Goal: Browse casually: Explore the website without a specific task or goal

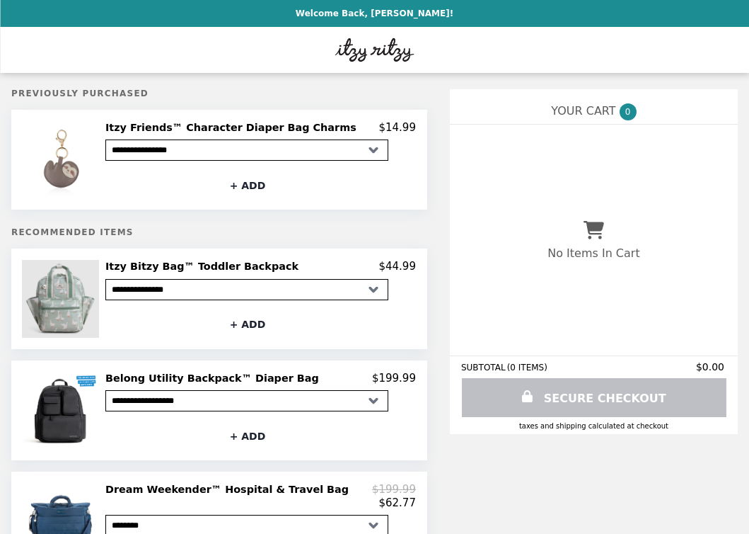
click at [57, 302] on img at bounding box center [62, 298] width 81 height 77
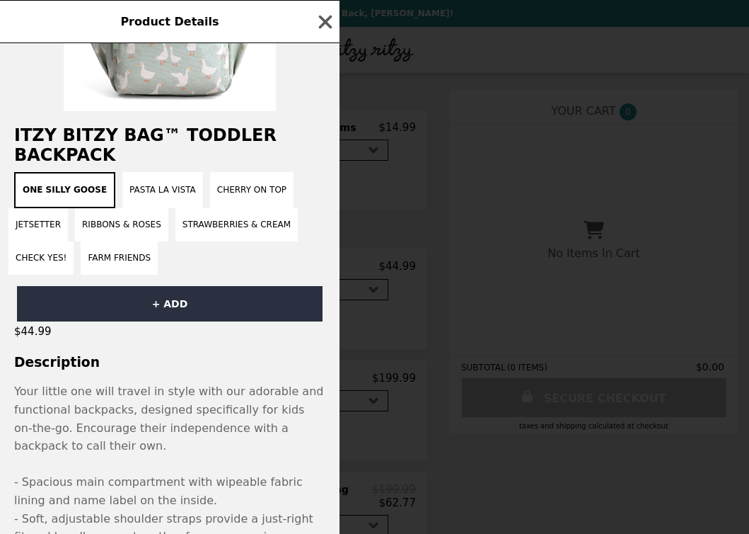
scroll to position [144, 0]
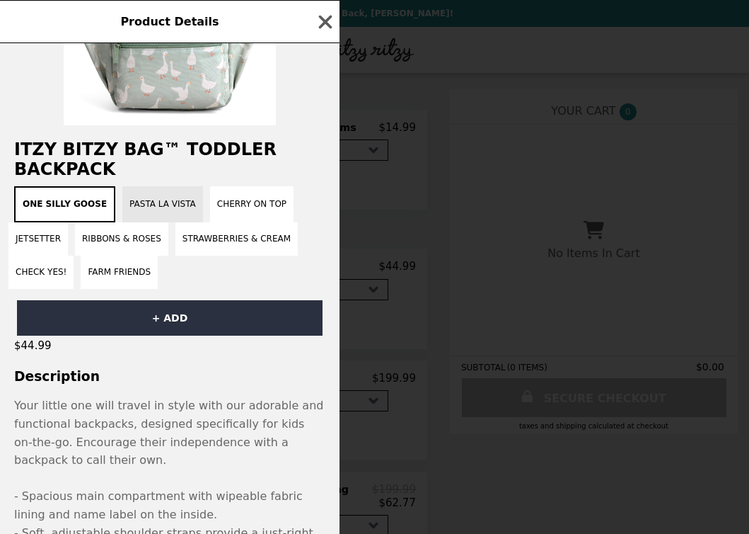
click at [140, 204] on button "Pasta La Vista" at bounding box center [162, 204] width 81 height 36
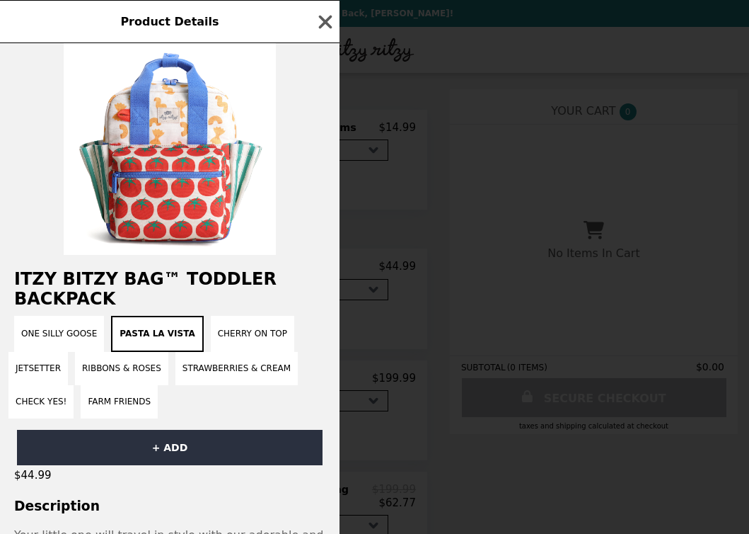
scroll to position [13, 0]
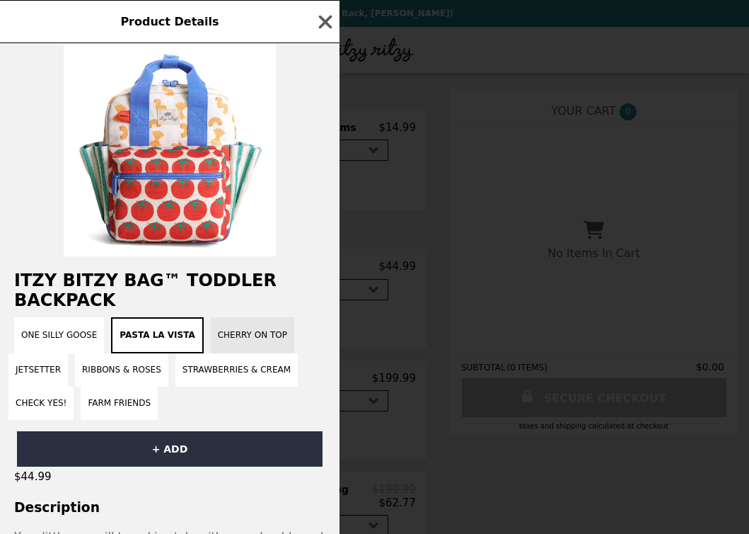
click at [240, 328] on button "Cherry on Top" at bounding box center [253, 335] width 84 height 36
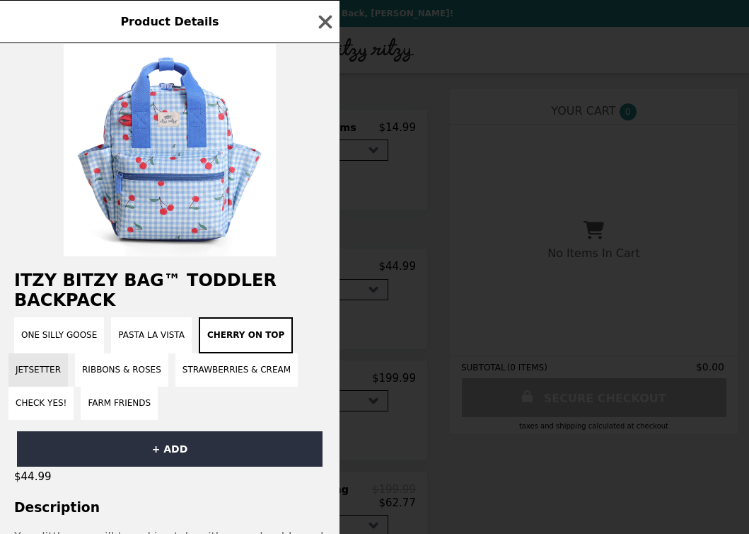
click at [50, 370] on button "Jetsetter" at bounding box center [37, 369] width 59 height 33
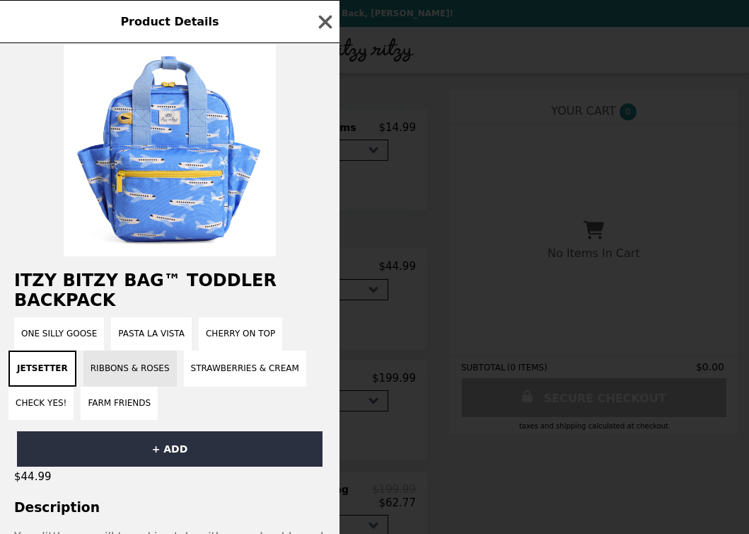
click at [108, 369] on button "Ribbons & Roses" at bounding box center [130, 368] width 93 height 36
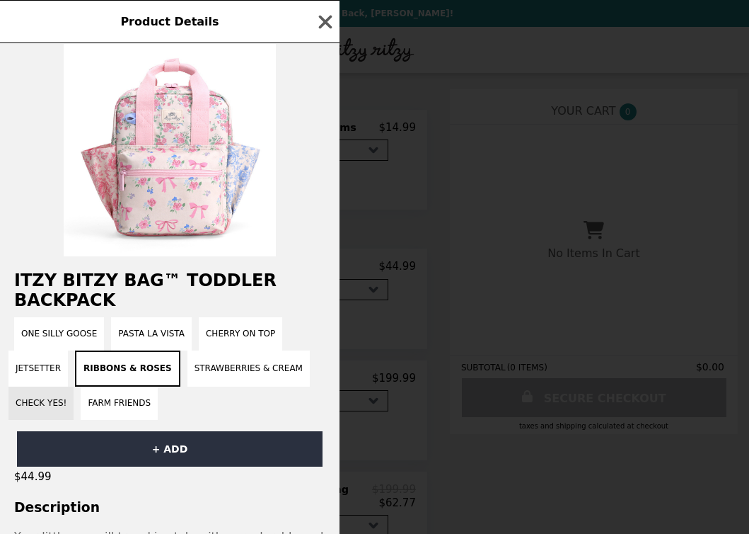
click at [49, 399] on button "Check Yes!" at bounding box center [40, 402] width 65 height 33
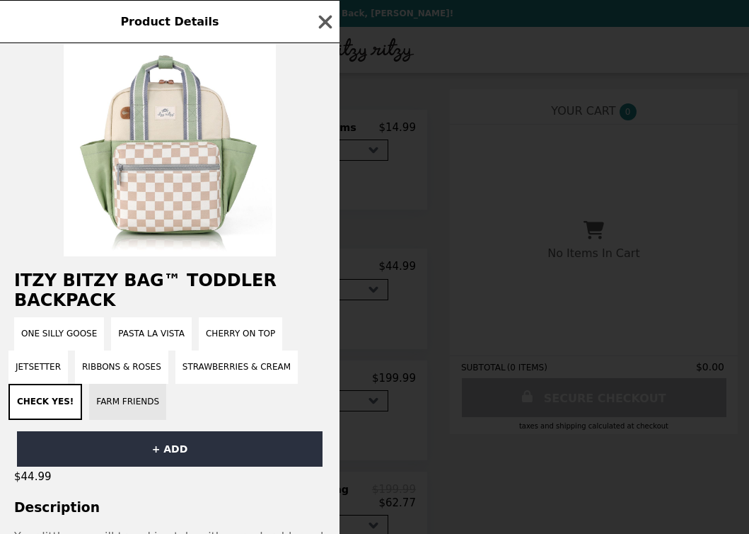
click at [110, 401] on button "Farm Friends" at bounding box center [127, 402] width 77 height 36
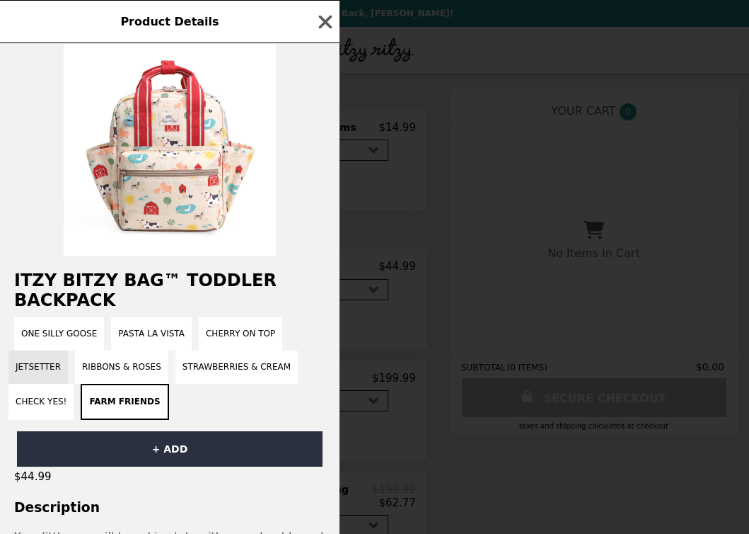
click at [31, 373] on button "Jetsetter" at bounding box center [37, 366] width 59 height 33
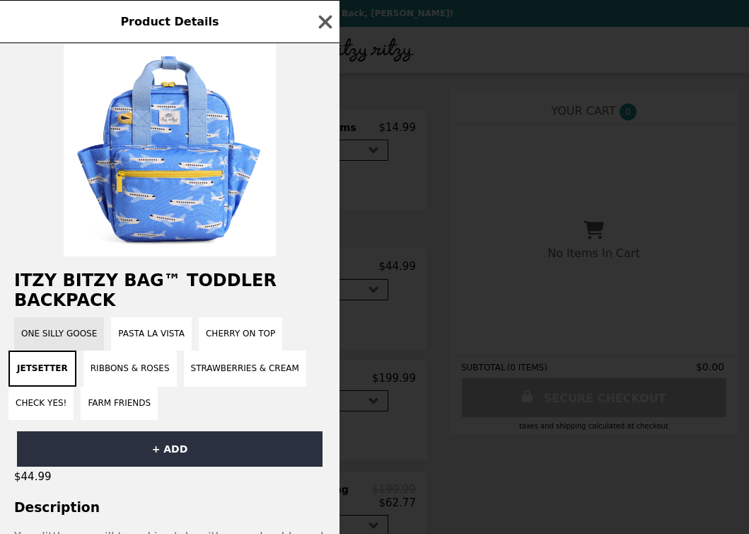
click at [61, 329] on button "One Silly Goose" at bounding box center [59, 333] width 90 height 33
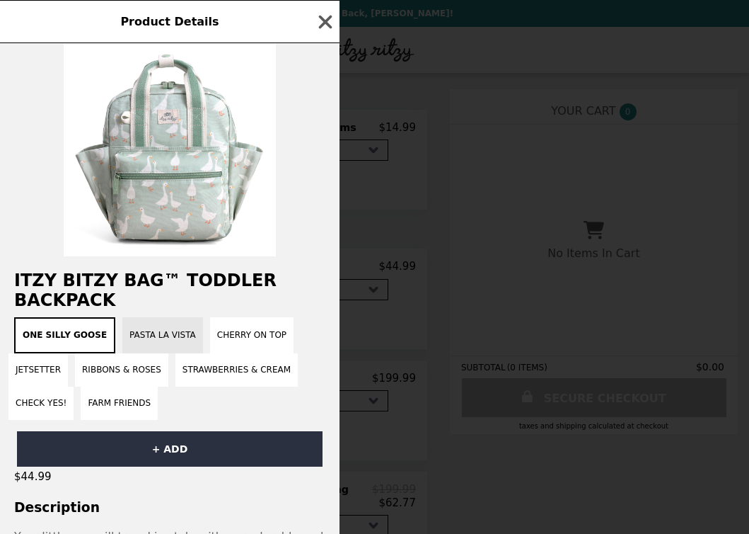
click at [151, 328] on button "Pasta La Vista" at bounding box center [162, 335] width 81 height 36
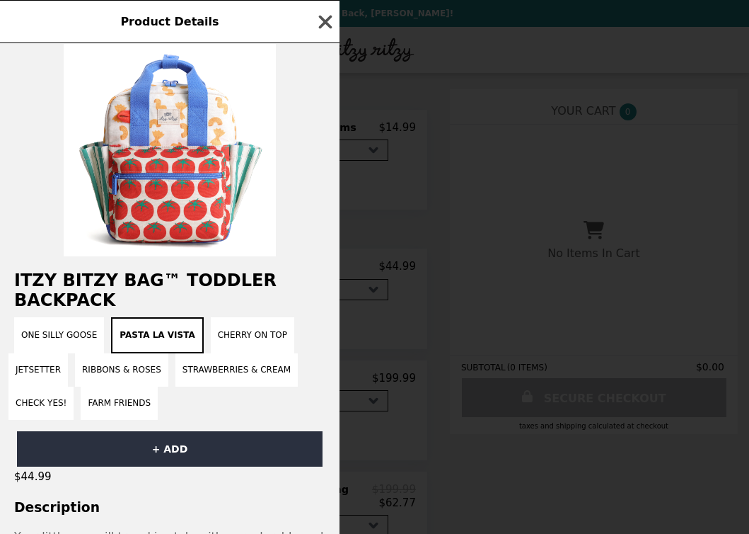
click at [325, 20] on icon "button" at bounding box center [325, 21] width 13 height 13
